Goal: Check status: Check status

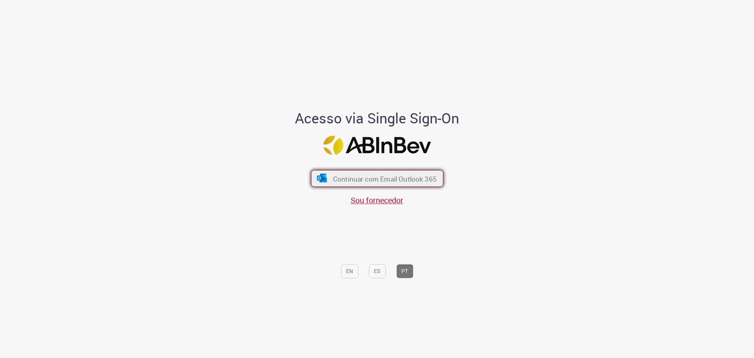
click at [336, 173] on span "Continuar com Email Outlook 365" at bounding box center [384, 177] width 104 height 9
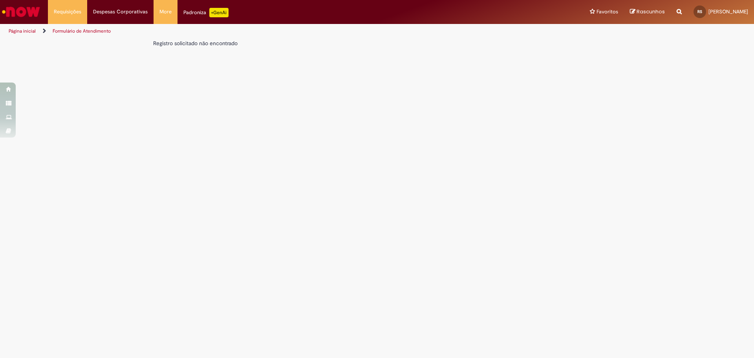
click at [29, 28] on link "Página inicial" at bounding box center [22, 31] width 27 height 6
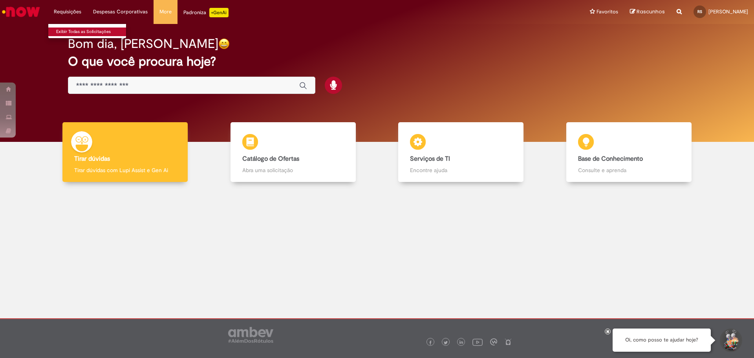
click at [80, 33] on link "Exibir Todas as Solicitações" at bounding box center [91, 31] width 86 height 9
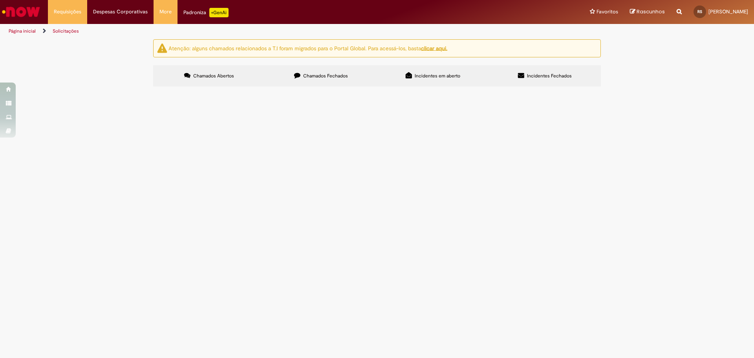
click at [321, 78] on span "Chamados Fechados" at bounding box center [325, 76] width 45 height 6
click at [0, 0] on span "[DATE] 10:39:19" at bounding box center [0, 0] width 0 height 0
click at [0, 0] on td "R13461290" at bounding box center [0, 0] width 0 height 0
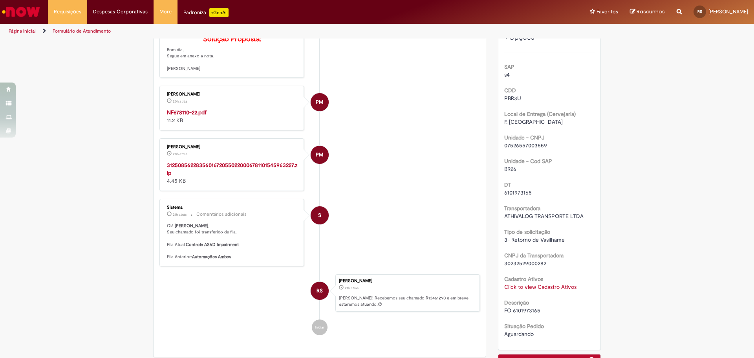
scroll to position [157, 0]
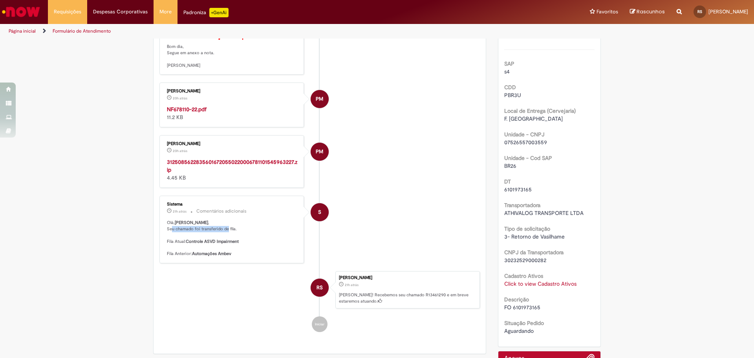
drag, startPoint x: 181, startPoint y: 242, endPoint x: 231, endPoint y: 241, distance: 49.9
click at [225, 242] on p "[PERSON_NAME] , Seu chamado foi transferido de fila. Fila Atual: Controle ASVD …" at bounding box center [232, 237] width 131 height 37
click at [239, 241] on p "[PERSON_NAME] , Seu chamado foi transferido de fila. Fila Atual: Controle ASVD …" at bounding box center [232, 237] width 131 height 37
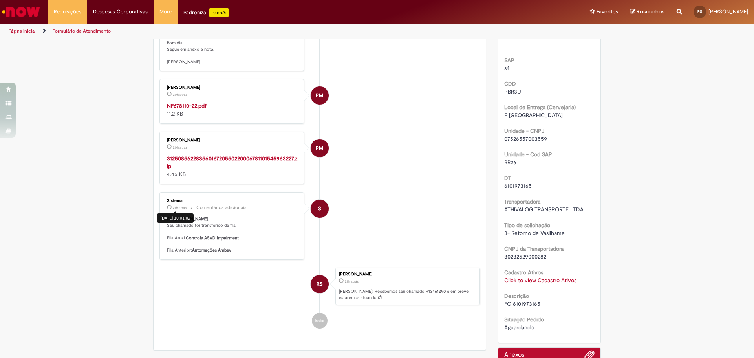
scroll to position [79, 0]
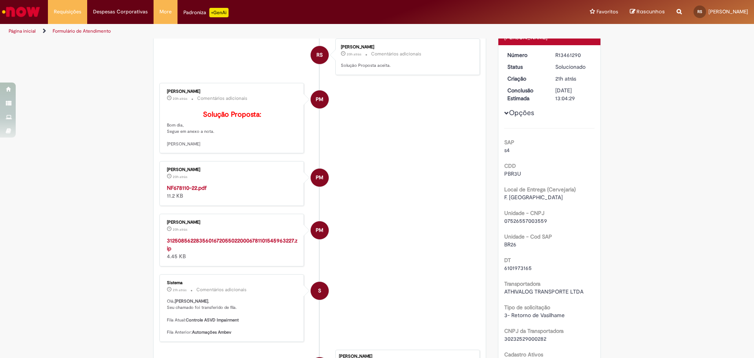
click at [192, 191] on strong "NF678110-22.pdf" at bounding box center [187, 187] width 40 height 7
